Goal: Task Accomplishment & Management: Use online tool/utility

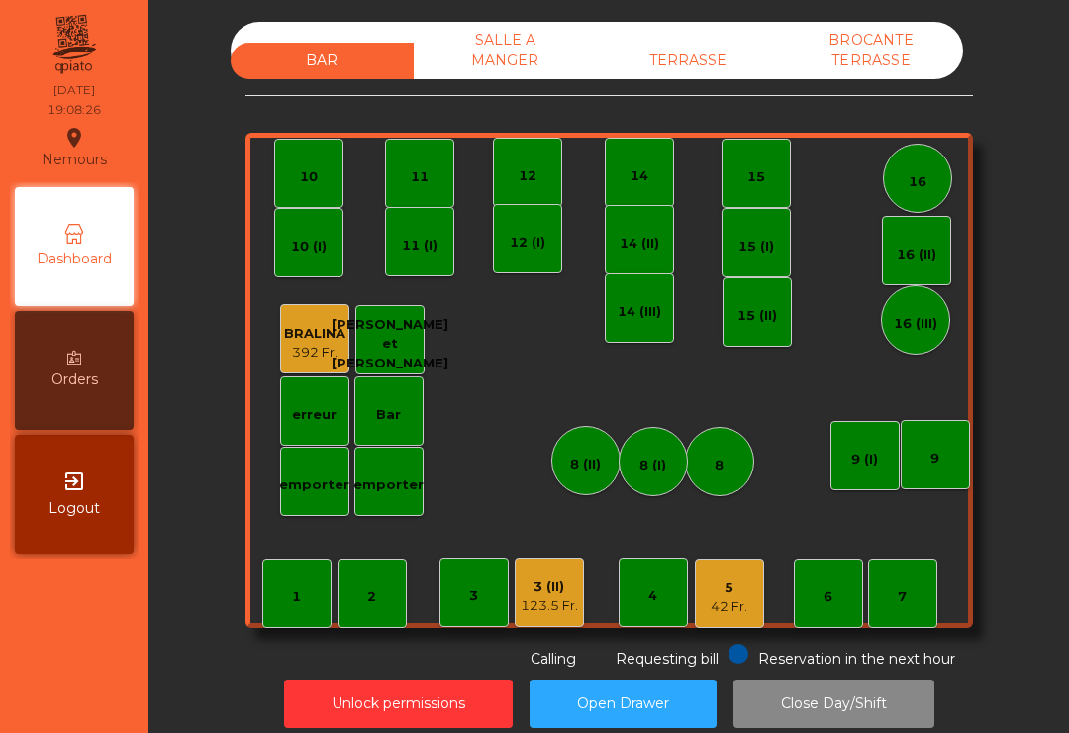
click at [934, 183] on div "16" at bounding box center [917, 178] width 69 height 69
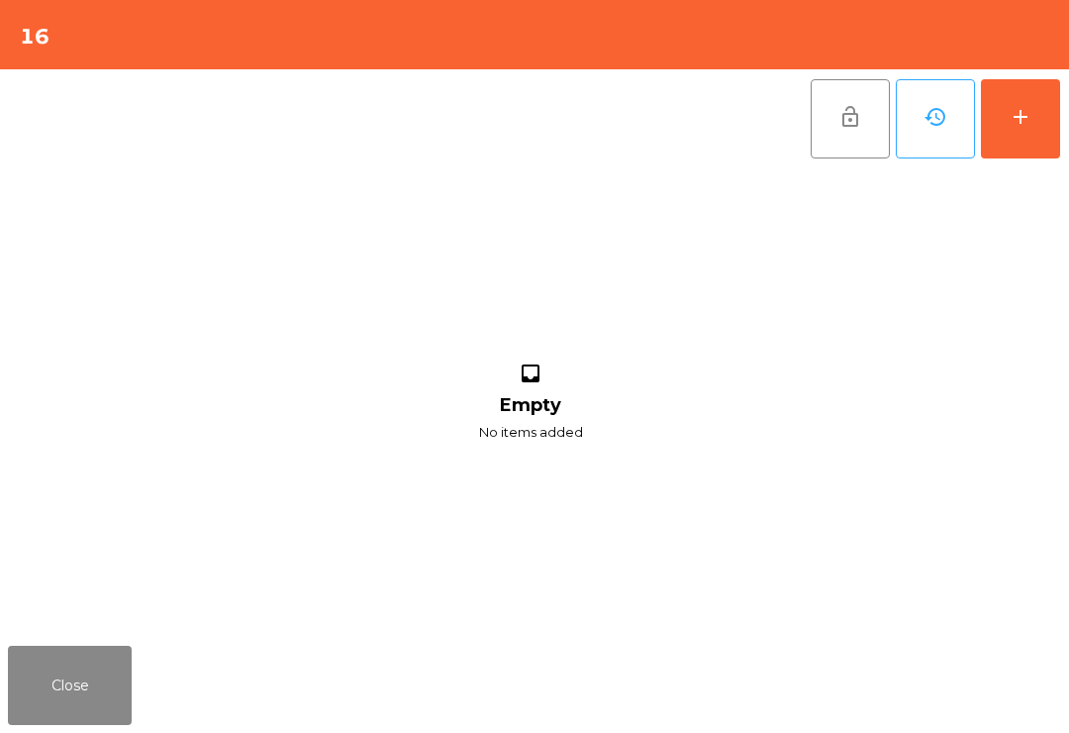
click at [1014, 126] on div "add" at bounding box center [1021, 117] width 24 height 24
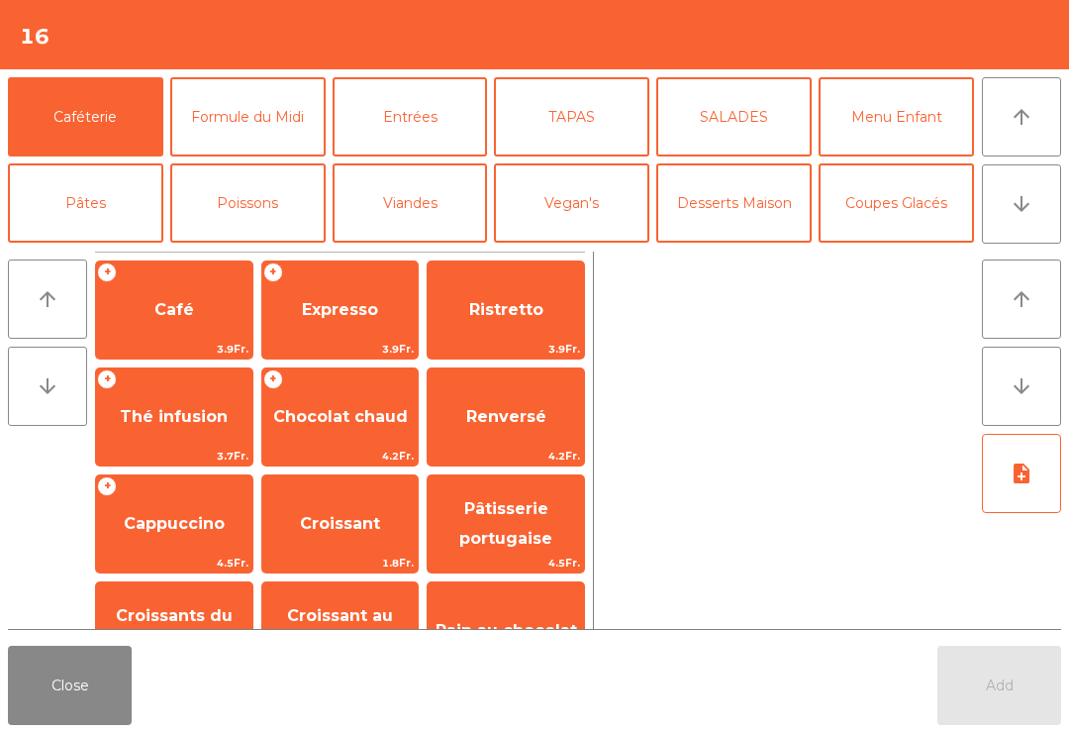
scroll to position [50, 0]
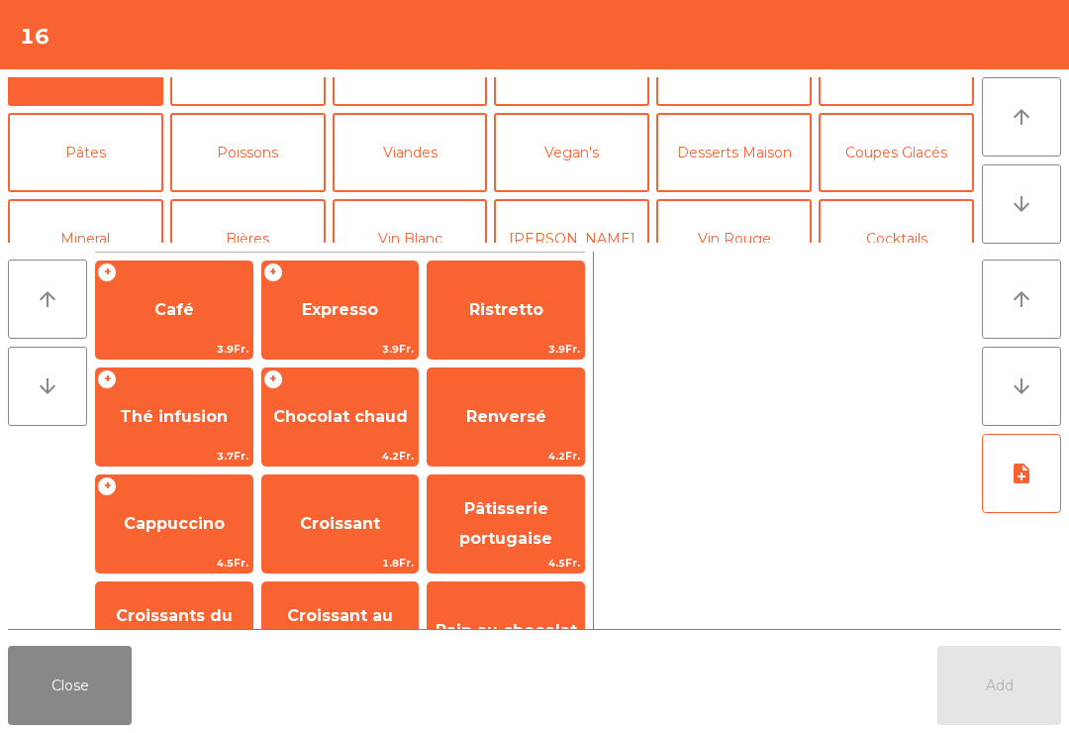
click at [103, 214] on button "Mineral" at bounding box center [85, 238] width 155 height 79
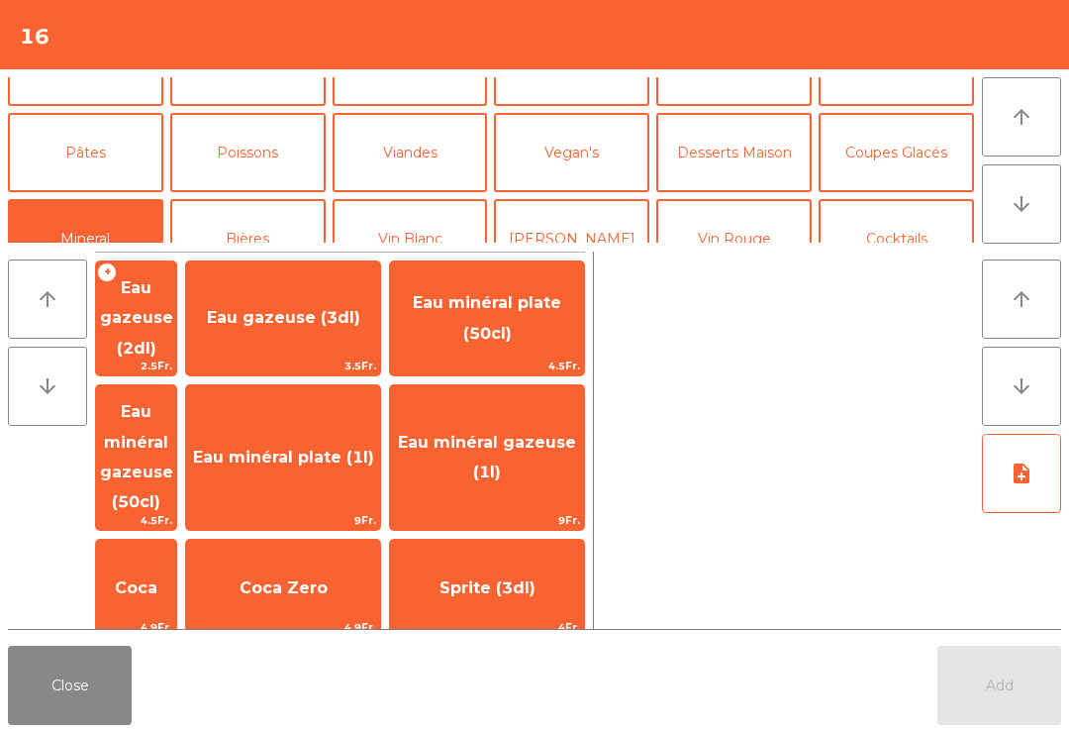
click at [176, 561] on span "Coca" at bounding box center [136, 587] width 80 height 53
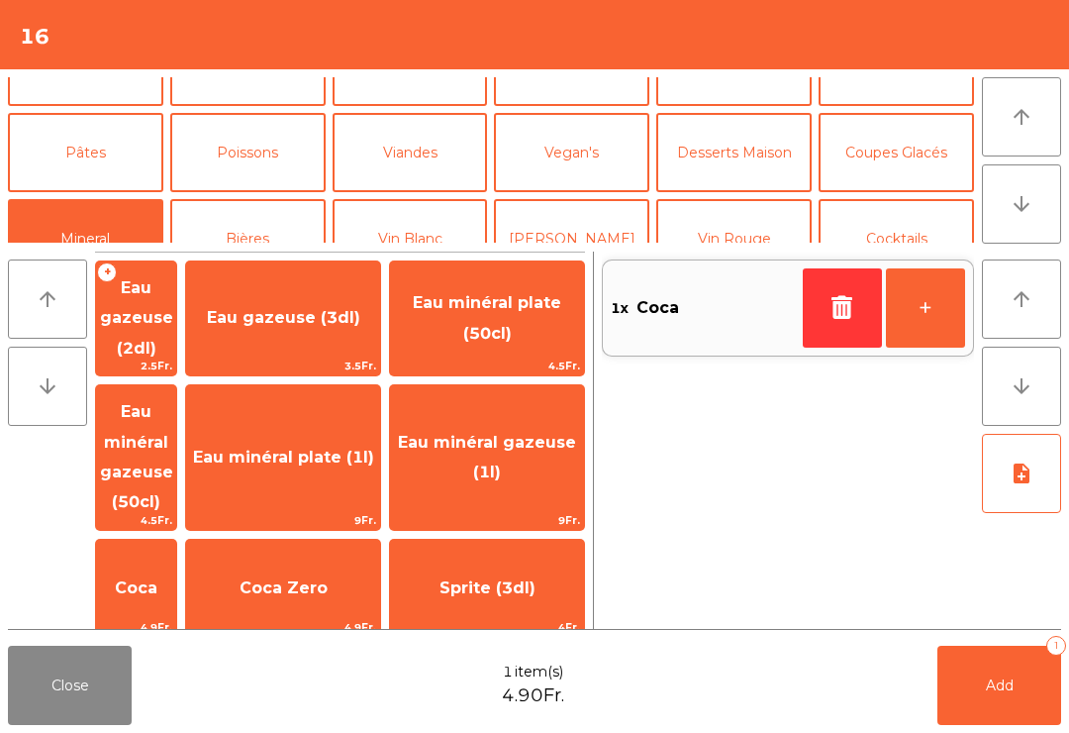
click at [980, 673] on button "Add 1" at bounding box center [1000, 685] width 124 height 79
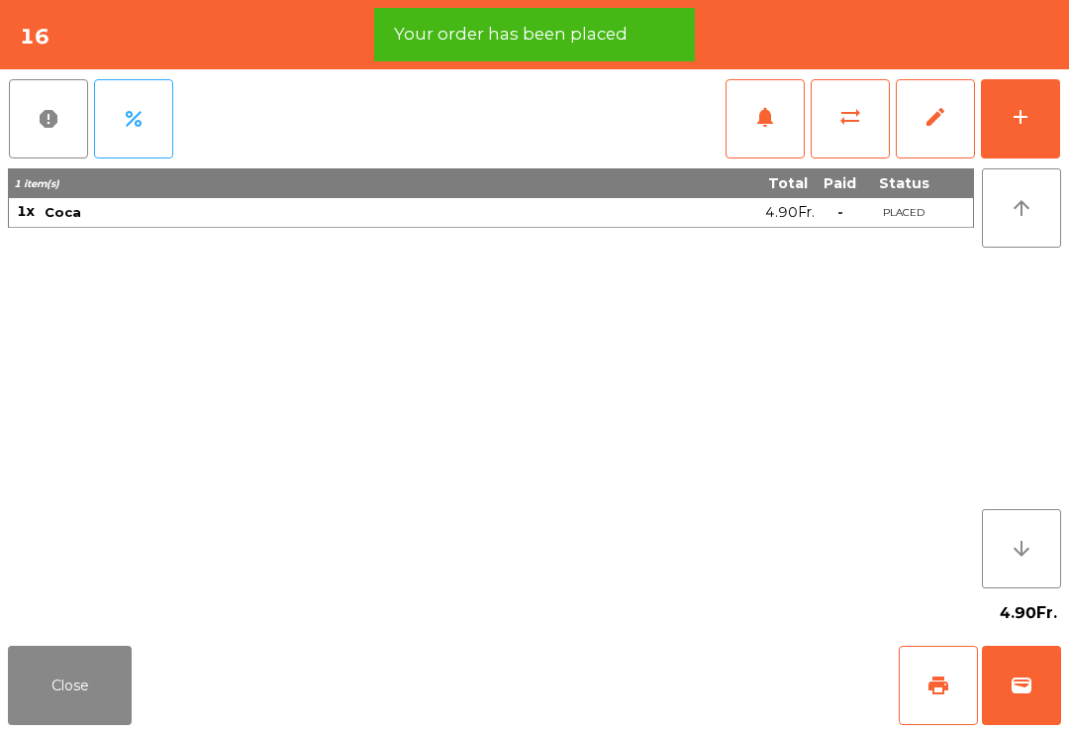
click at [1027, 155] on button "add" at bounding box center [1020, 118] width 79 height 79
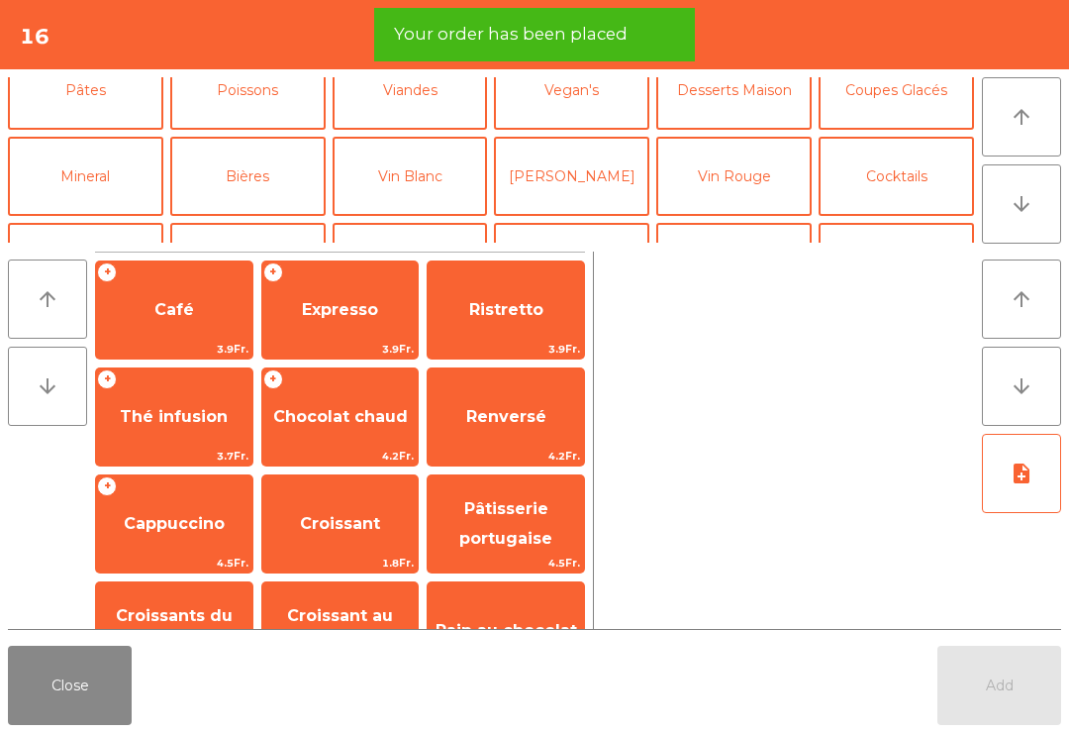
click at [106, 173] on button "Mineral" at bounding box center [85, 176] width 155 height 79
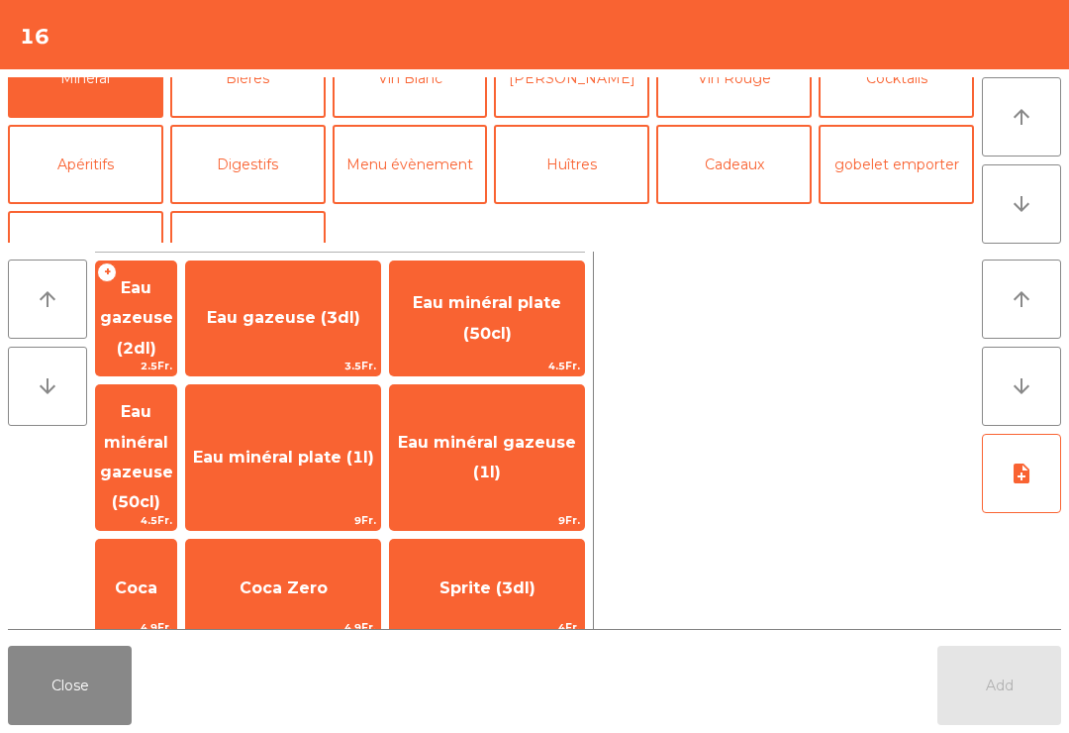
scroll to position [226, 0]
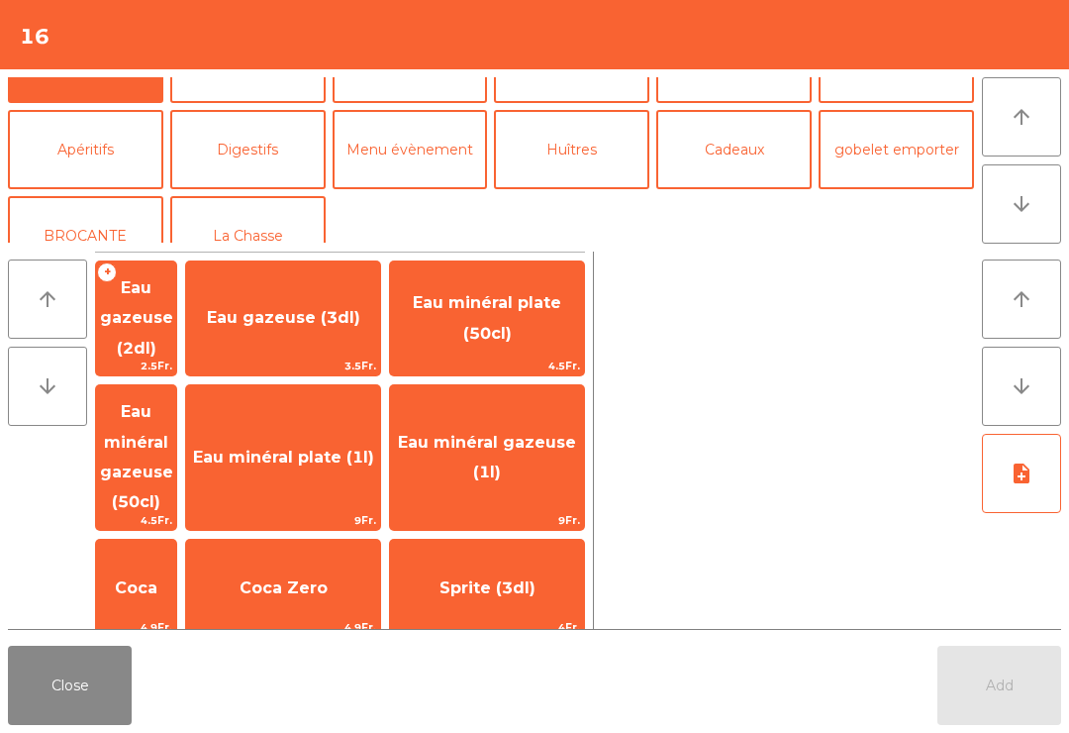
click at [97, 158] on button "Apéritifs" at bounding box center [85, 149] width 155 height 79
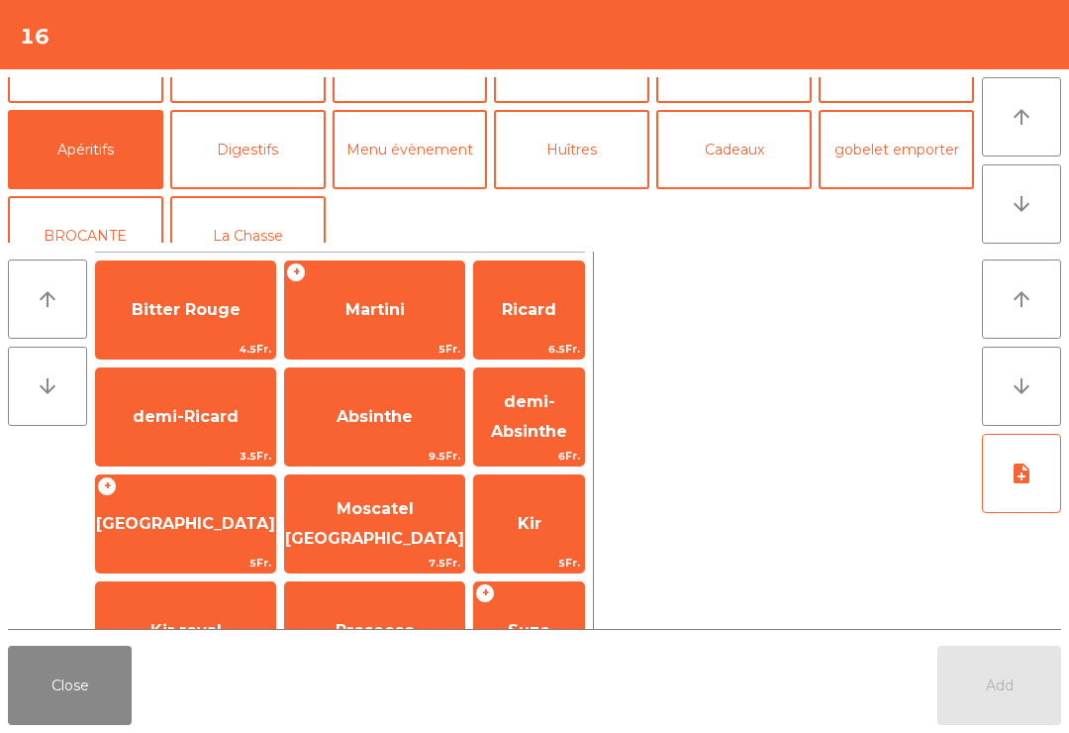
click at [537, 331] on span "Ricard" at bounding box center [529, 309] width 110 height 53
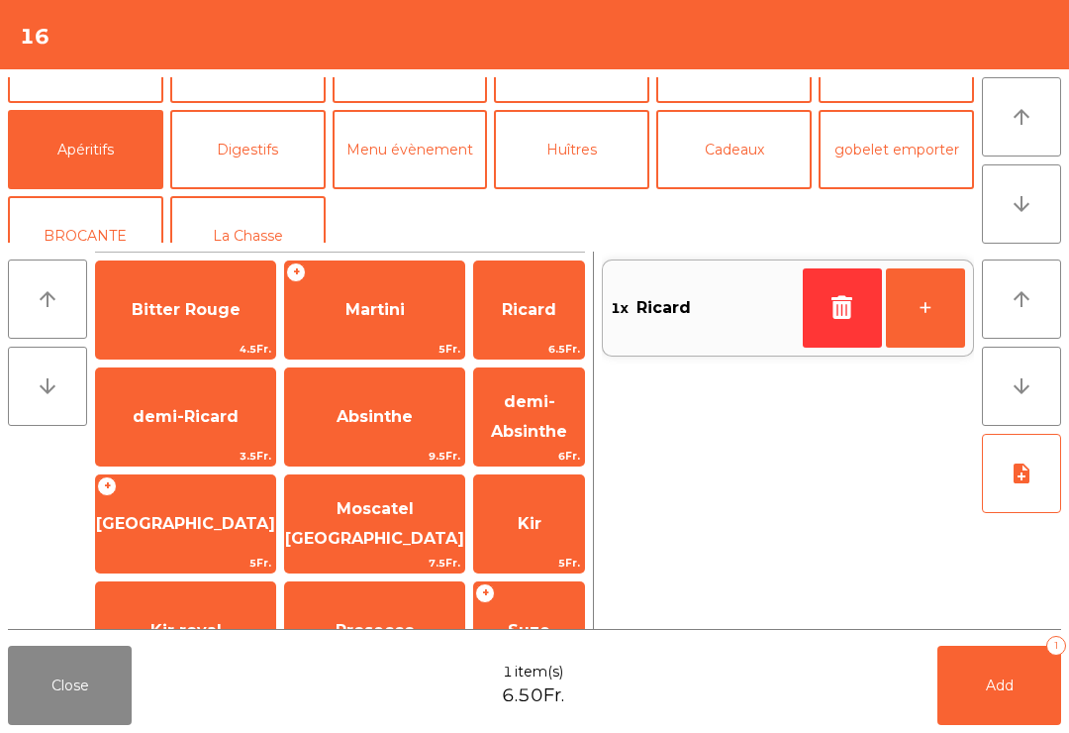
click at [804, 299] on button "button" at bounding box center [842, 307] width 79 height 79
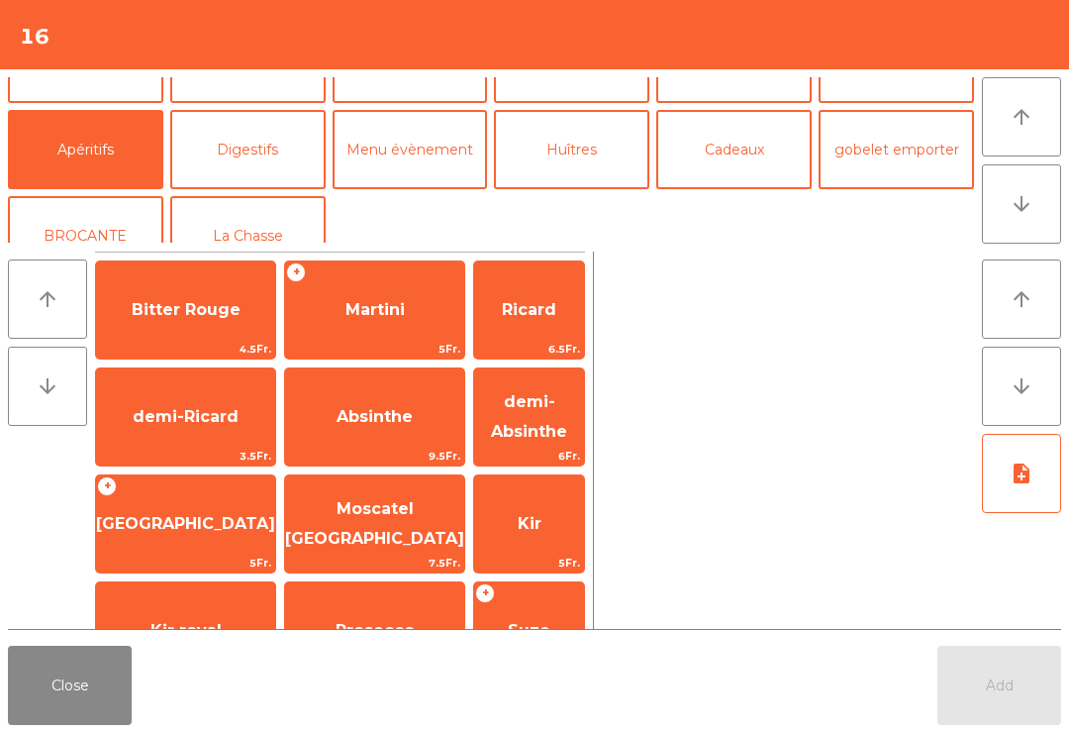
click at [383, 313] on span "Martini" at bounding box center [374, 309] width 179 height 53
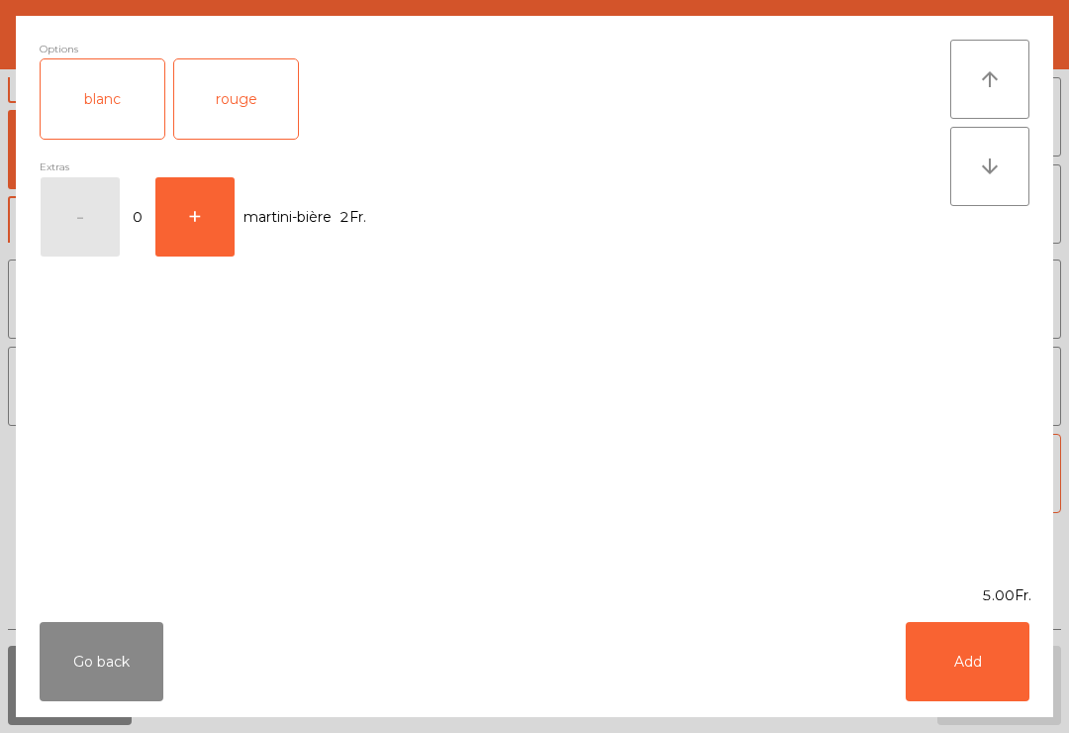
click at [116, 107] on div "blanc" at bounding box center [103, 98] width 124 height 79
click at [977, 691] on button "Add" at bounding box center [968, 661] width 124 height 79
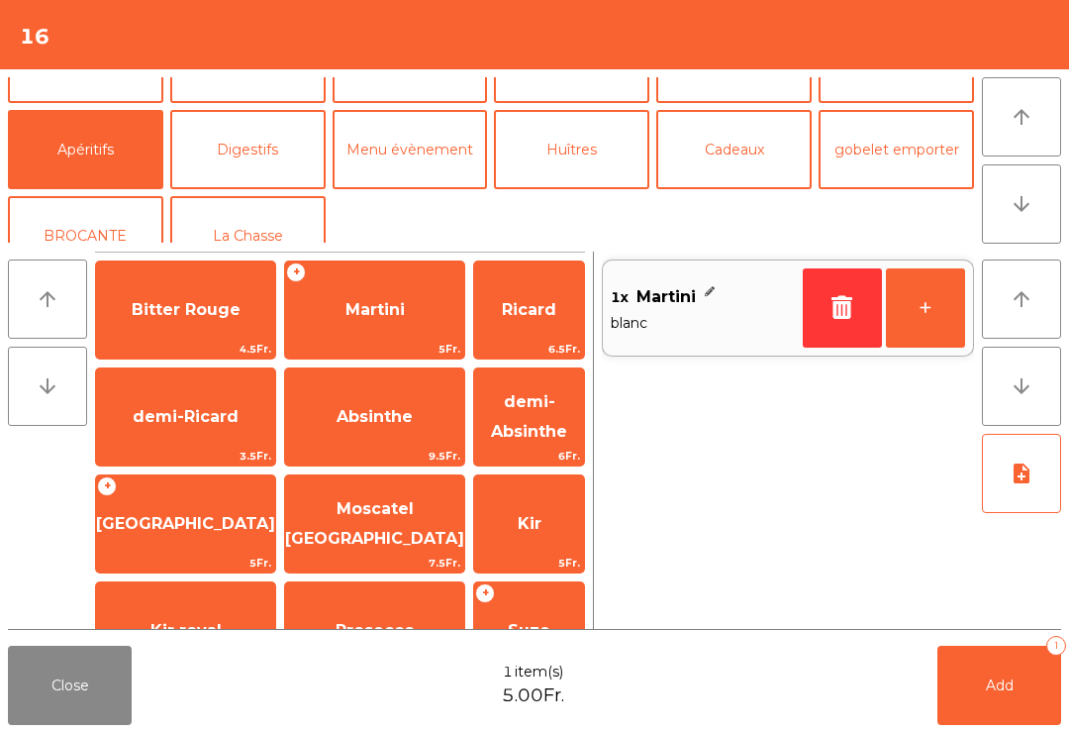
click at [932, 325] on button "+" at bounding box center [925, 307] width 79 height 79
click at [1027, 686] on button "Add 2" at bounding box center [1000, 685] width 124 height 79
